Goal: Transaction & Acquisition: Book appointment/travel/reservation

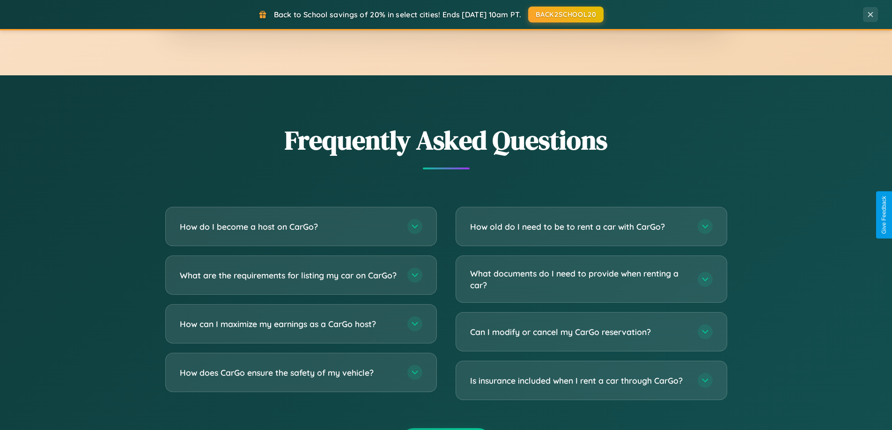
scroll to position [1802, 0]
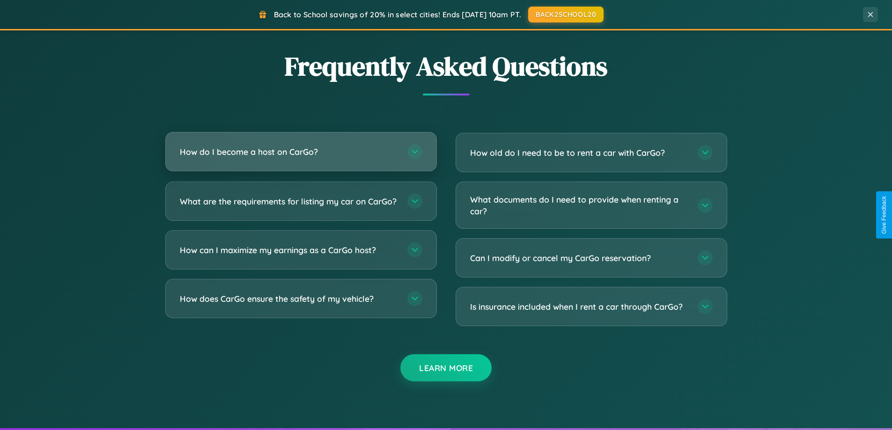
click at [301, 153] on h3 "How do I become a host on CarGo?" at bounding box center [289, 152] width 218 height 12
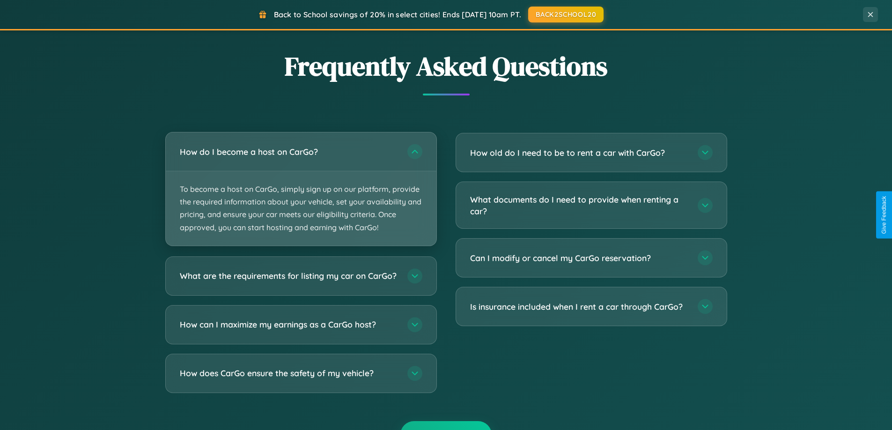
click at [301, 189] on p "To become a host on CarGo, simply sign up on our platform, provide the required…" at bounding box center [301, 208] width 271 height 74
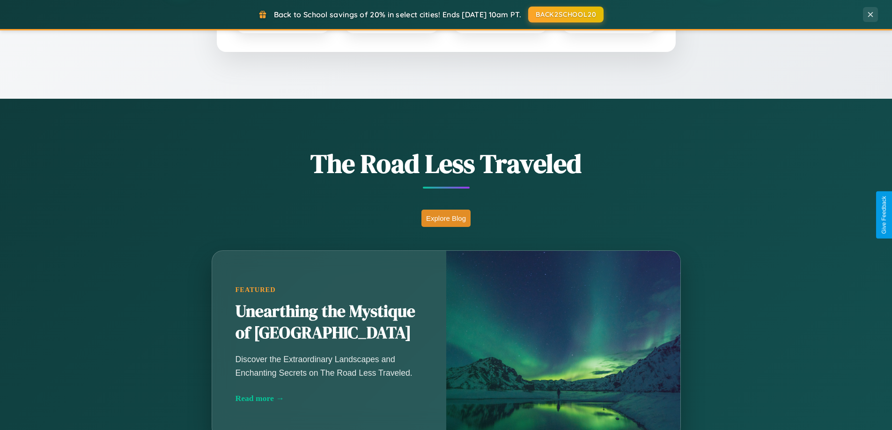
scroll to position [404, 0]
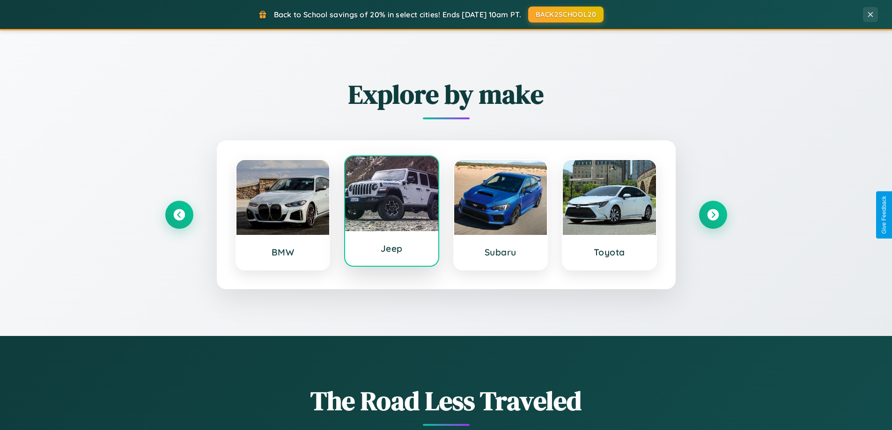
click at [391, 211] on div at bounding box center [391, 193] width 93 height 75
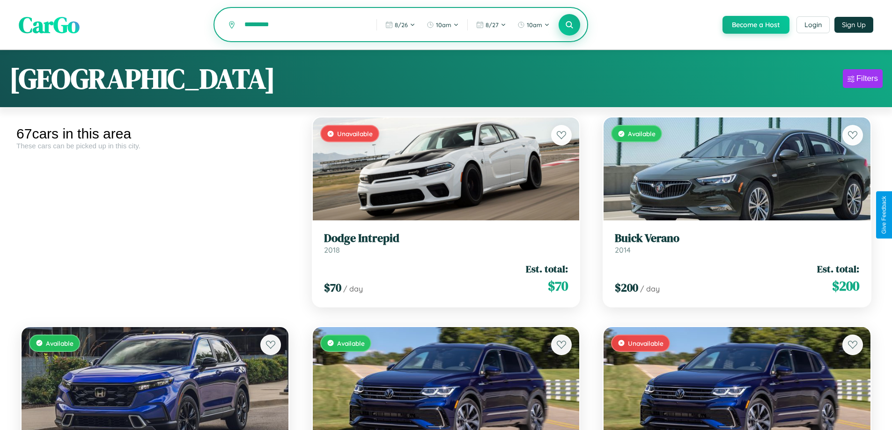
type input "*********"
click at [569, 25] on icon at bounding box center [569, 24] width 9 height 9
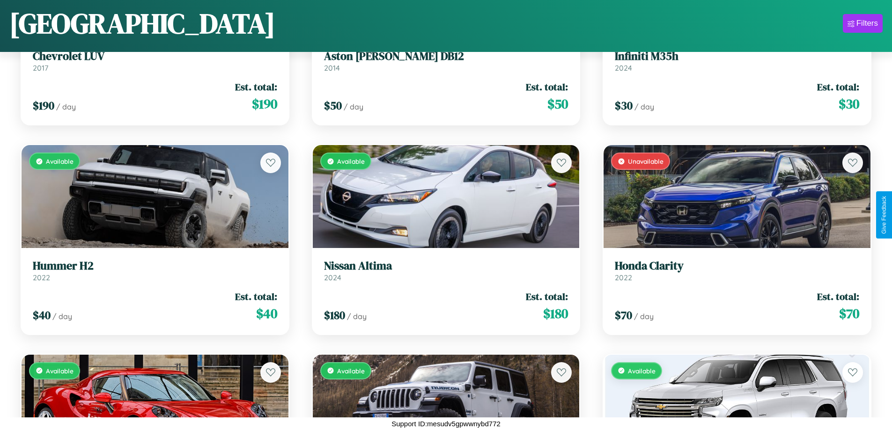
scroll to position [5315, 0]
